Goal: Task Accomplishment & Management: Use online tool/utility

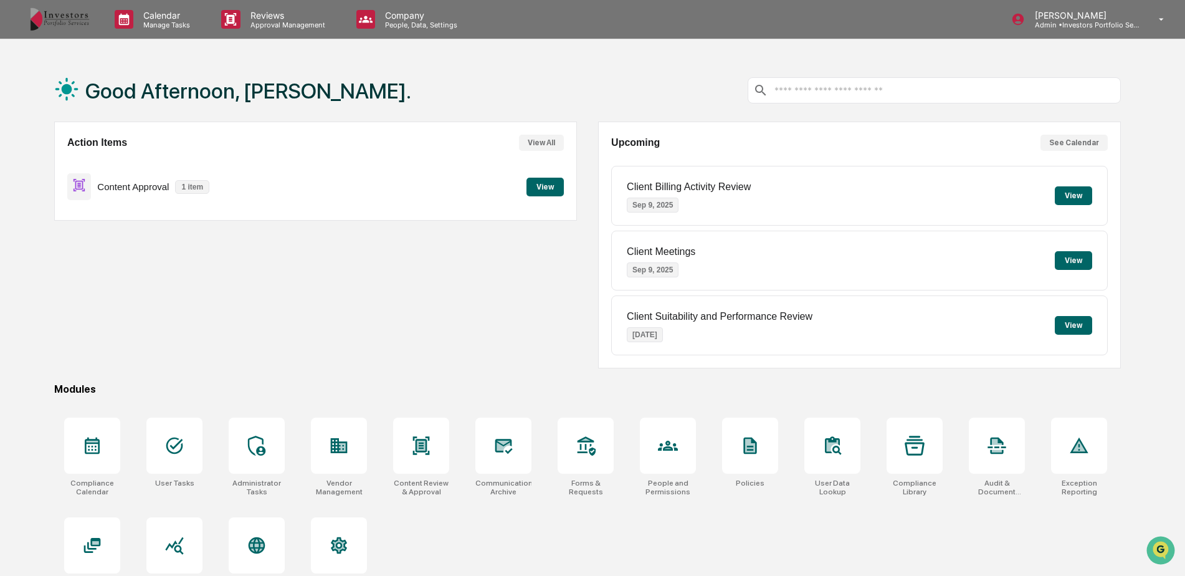
click at [553, 185] on button "View" at bounding box center [544, 187] width 37 height 19
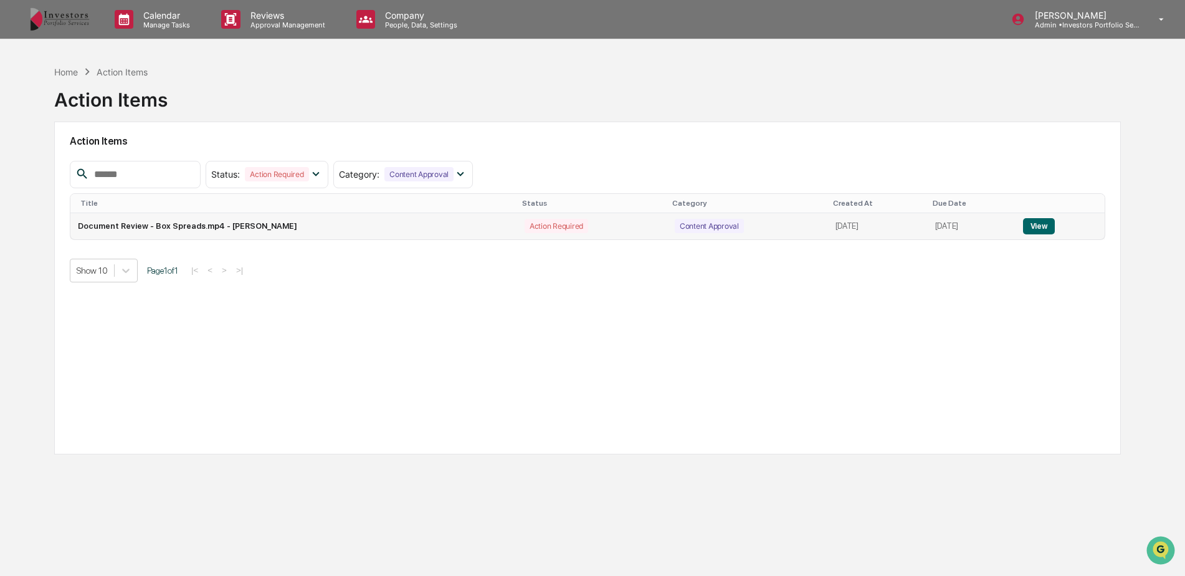
click at [1027, 229] on td "View" at bounding box center [1059, 226] width 89 height 26
click at [1043, 226] on button "View" at bounding box center [1039, 226] width 32 height 16
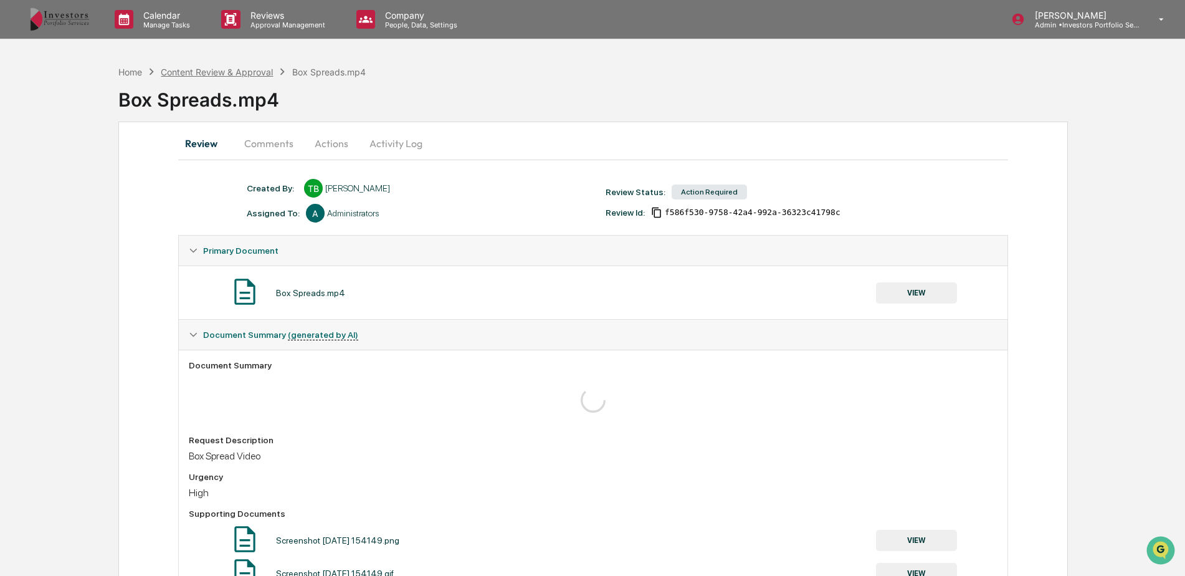
click at [227, 72] on div "Content Review & Approval" at bounding box center [217, 72] width 112 height 11
